Goal: Information Seeking & Learning: Learn about a topic

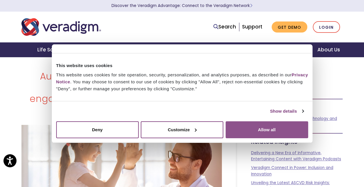
click at [264, 123] on button "Allow all" at bounding box center [267, 129] width 83 height 17
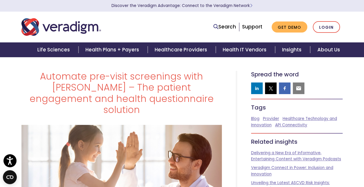
click at [137, 77] on h1 "Automate pre-visit screenings with CHADIS – The patient engagement and health q…" at bounding box center [121, 93] width 201 height 45
click at [138, 74] on h1 "Automate pre-visit screenings with CHADIS – The patient engagement and health q…" at bounding box center [121, 93] width 201 height 45
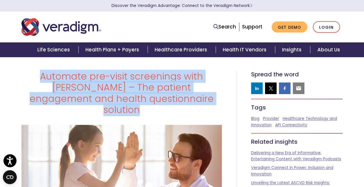
click at [138, 74] on h1 "Automate pre-visit screenings with CHADIS – The patient engagement and health q…" at bounding box center [121, 93] width 201 height 45
drag, startPoint x: 138, startPoint y: 74, endPoint x: 115, endPoint y: 81, distance: 23.2
click at [115, 81] on h1 "Automate pre-visit screenings with CHADIS – The patient engagement and health q…" at bounding box center [121, 93] width 201 height 45
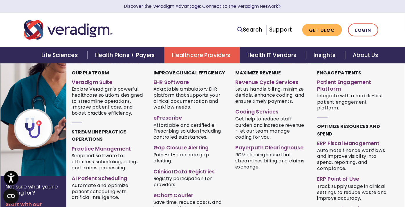
scroll to position [29, 0]
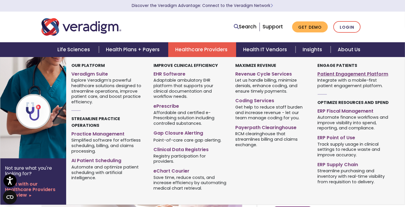
click at [322, 69] on link "Patient Engagement Platform" at bounding box center [353, 73] width 73 height 8
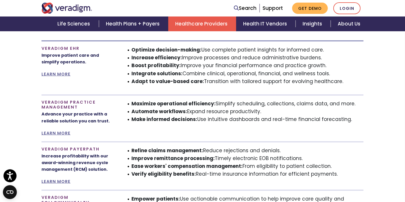
scroll to position [547, 0]
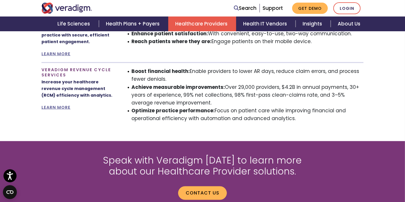
click at [250, 107] on li "Optimize practice performance: Focus on patient care while improving financial …" at bounding box center [248, 115] width 232 height 16
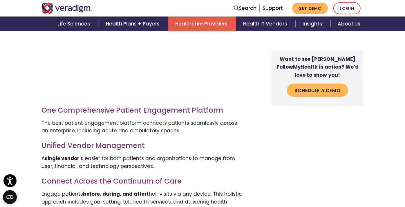
scroll to position [580, 0]
